Goal: Check status

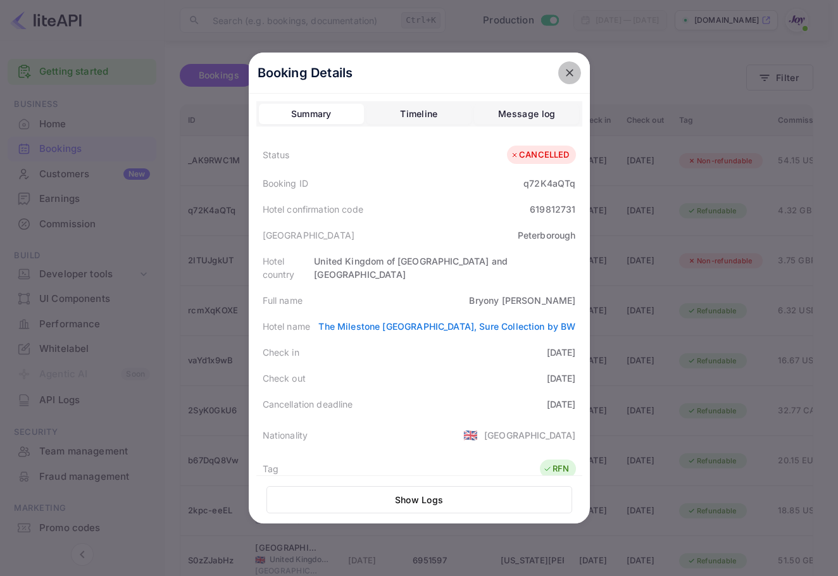
click at [570, 70] on button "close" at bounding box center [569, 72] width 23 height 23
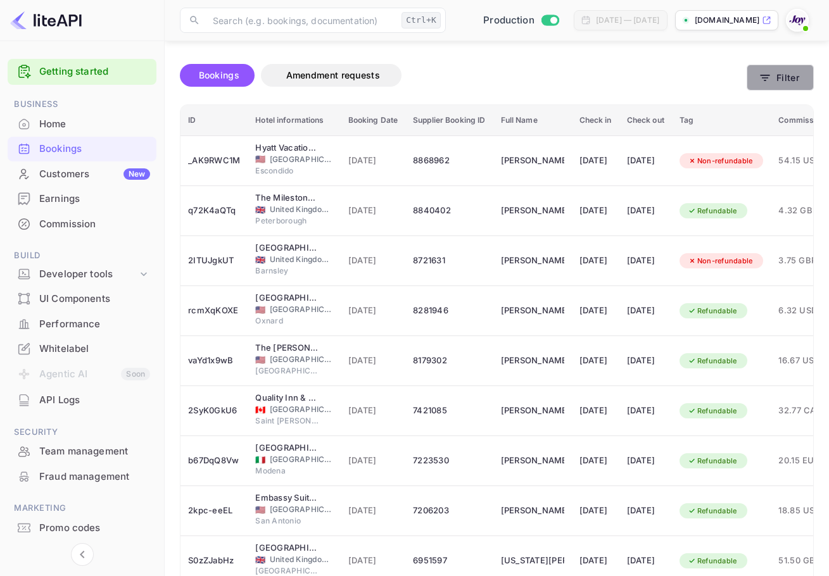
click at [782, 74] on button "Filter" at bounding box center [779, 78] width 67 height 26
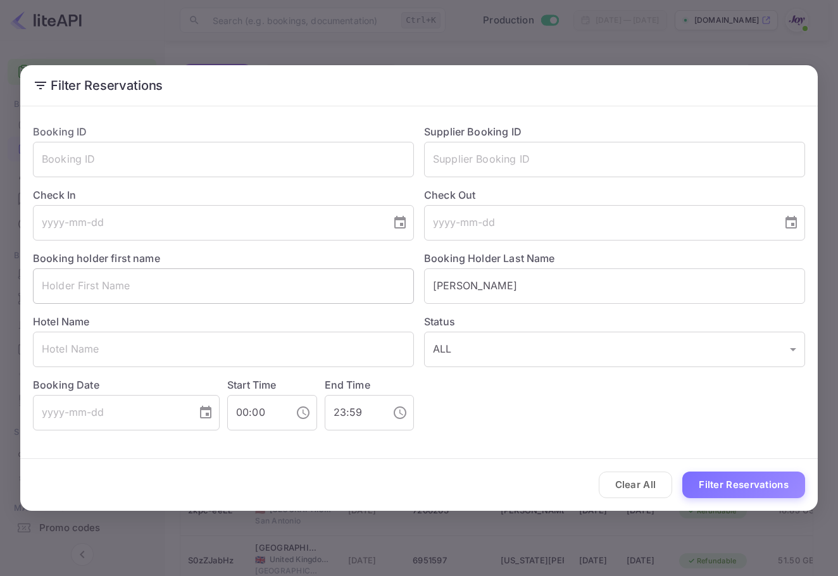
drag, startPoint x: 534, startPoint y: 285, endPoint x: 391, endPoint y: 269, distance: 144.6
click at [391, 269] on div "Booking ID ​ Supplier Booking ID ​ Check In ​ Check Out ​ Booking holder first …" at bounding box center [414, 272] width 782 height 317
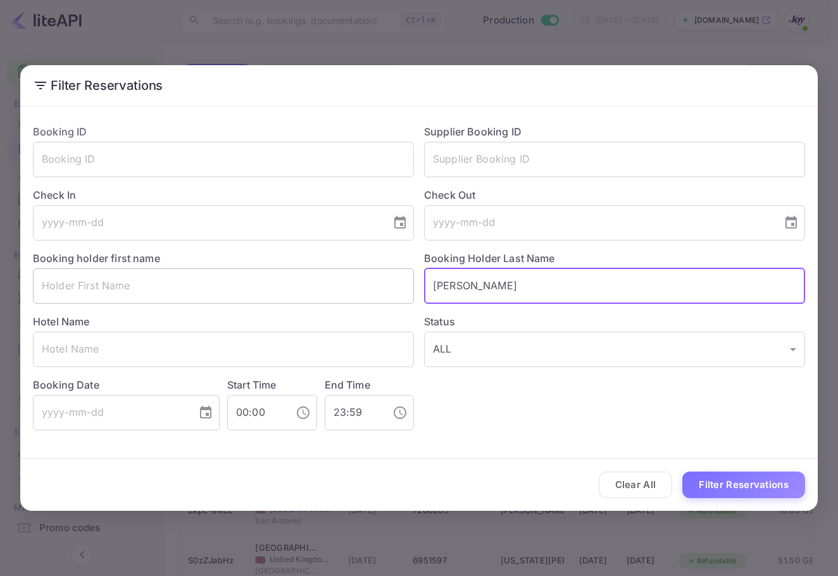
paste input "[PERSON_NAME]"
type input "[PERSON_NAME]"
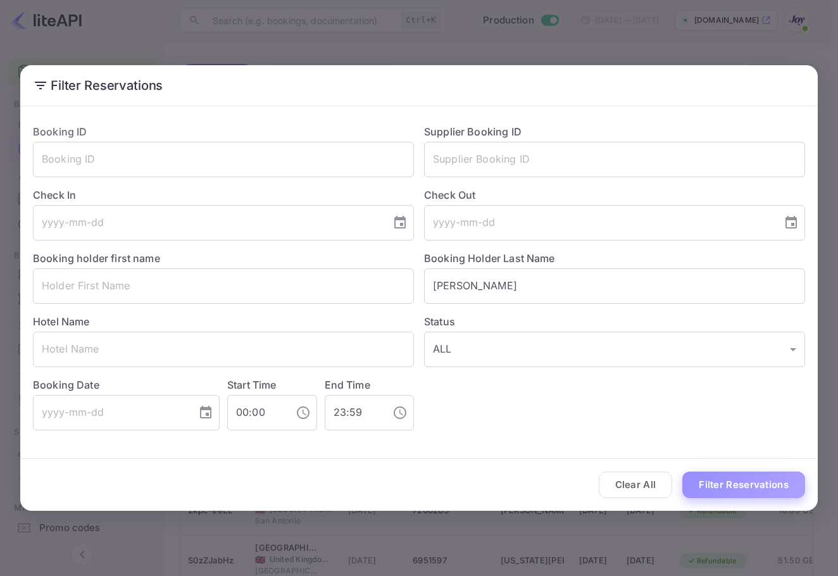
click at [746, 482] on button "Filter Reservations" at bounding box center [743, 485] width 123 height 27
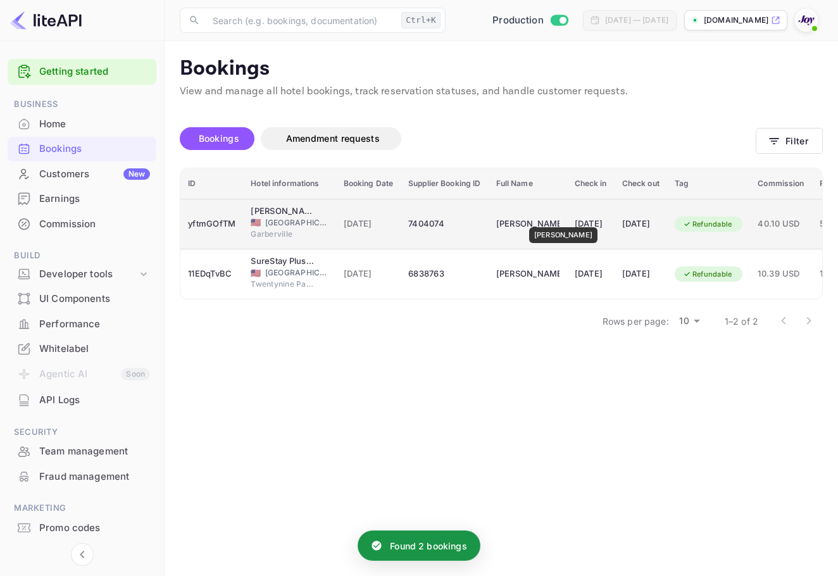
click at [556, 218] on div "[PERSON_NAME]" at bounding box center [527, 224] width 63 height 20
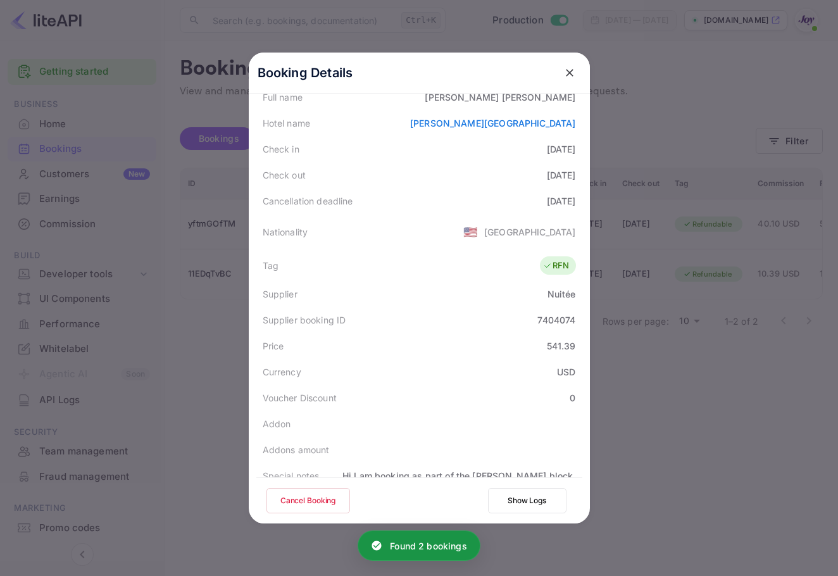
scroll to position [281, 0]
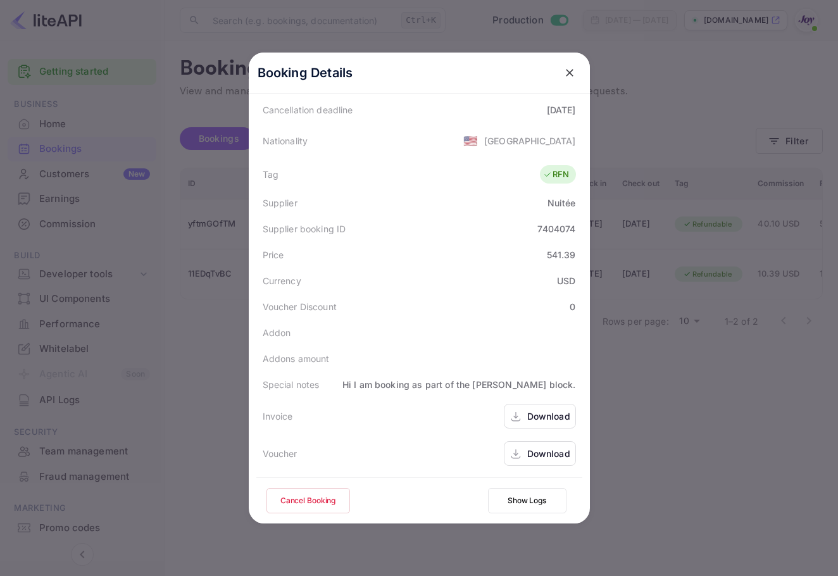
click at [539, 457] on div "Download" at bounding box center [548, 453] width 43 height 13
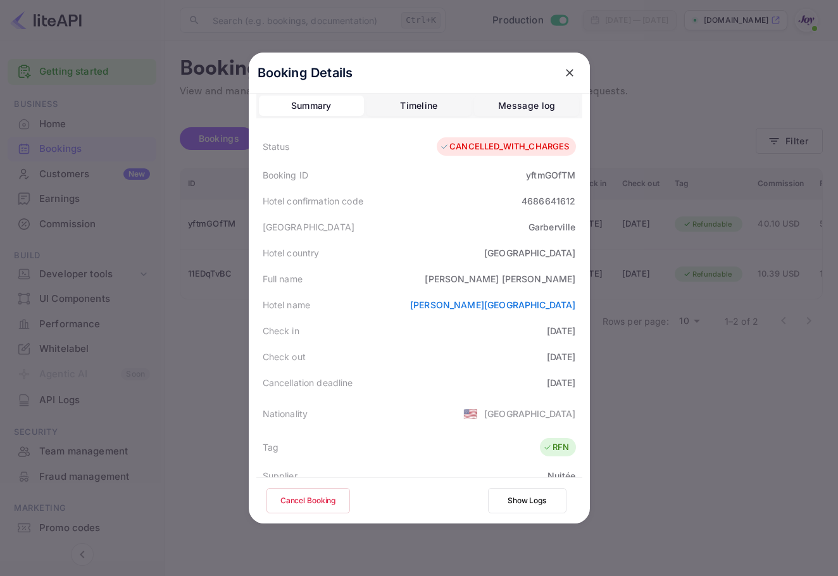
scroll to position [0, 0]
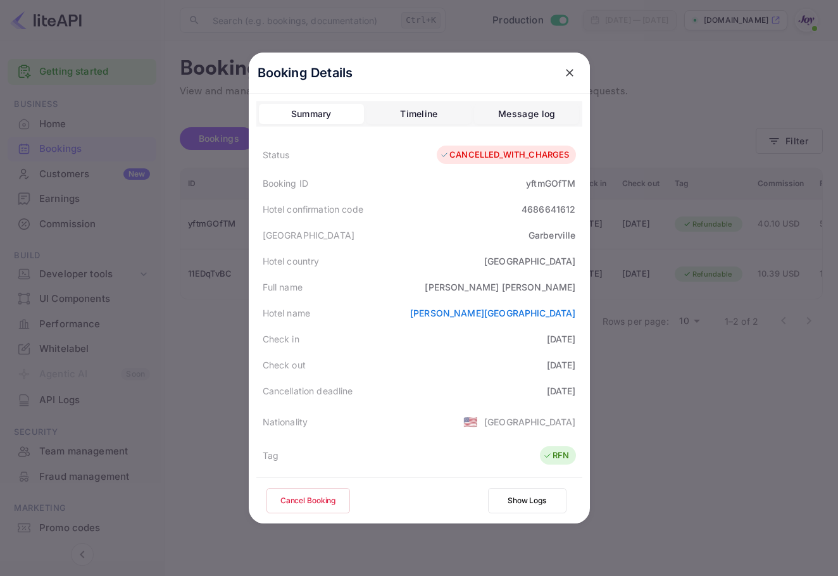
click at [411, 113] on div "Timeline" at bounding box center [418, 113] width 37 height 15
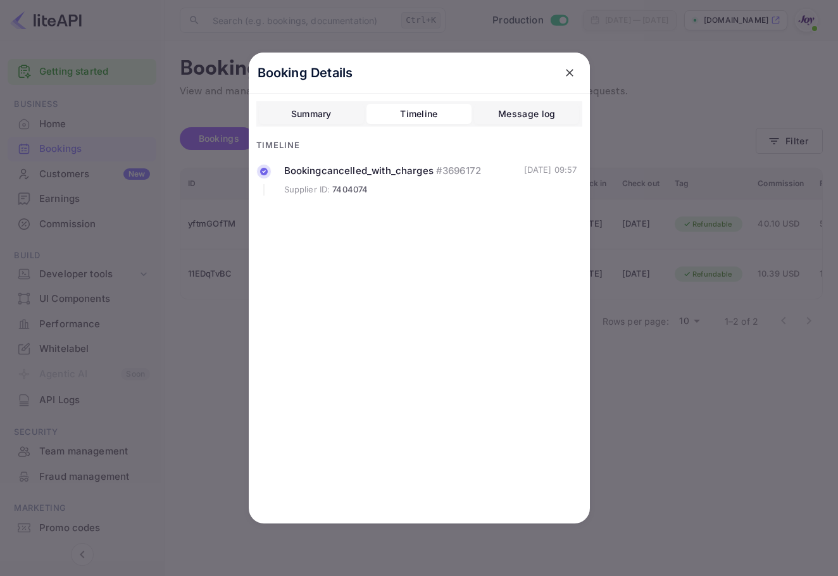
click at [414, 175] on div "Booking cancelled_with_charges # 3696172" at bounding box center [404, 171] width 240 height 15
drag, startPoint x: 507, startPoint y: 176, endPoint x: 528, endPoint y: 182, distance: 21.7
click at [528, 182] on div "[DATE] 09:57" at bounding box center [550, 180] width 53 height 32
click at [577, 74] on button "close" at bounding box center [569, 72] width 23 height 23
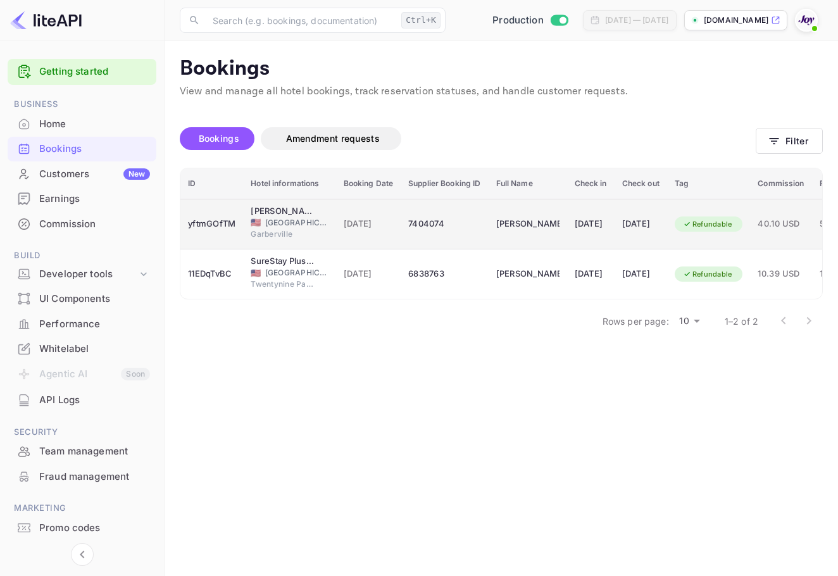
click at [605, 206] on td "[DATE]" at bounding box center [590, 224] width 47 height 51
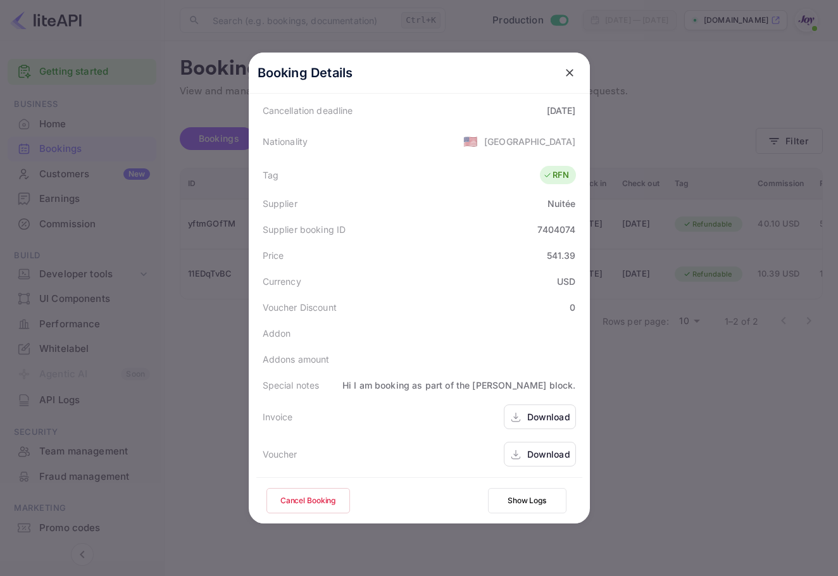
scroll to position [281, 0]
